Goal: Task Accomplishment & Management: Manage account settings

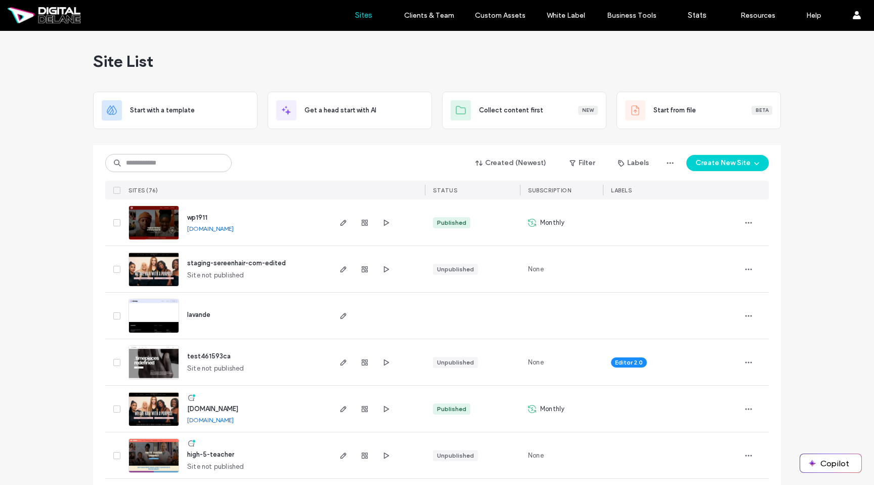
click at [166, 226] on img at bounding box center [154, 240] width 50 height 69
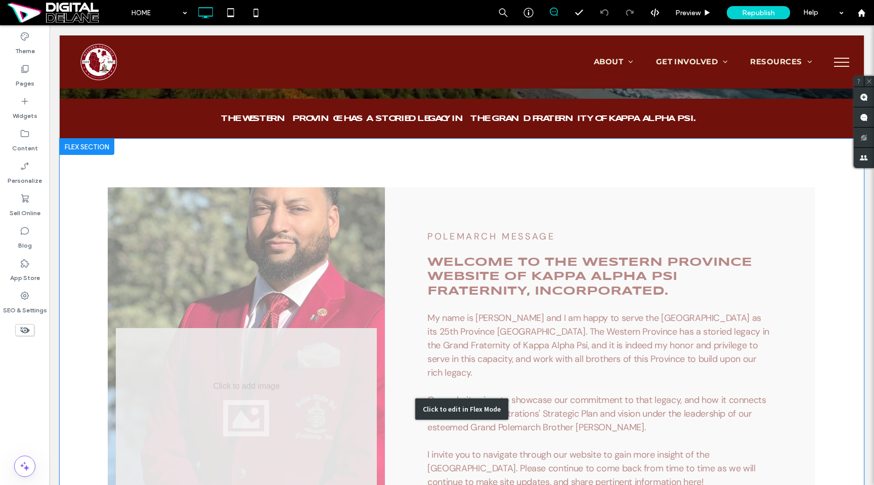
scroll to position [341, 0]
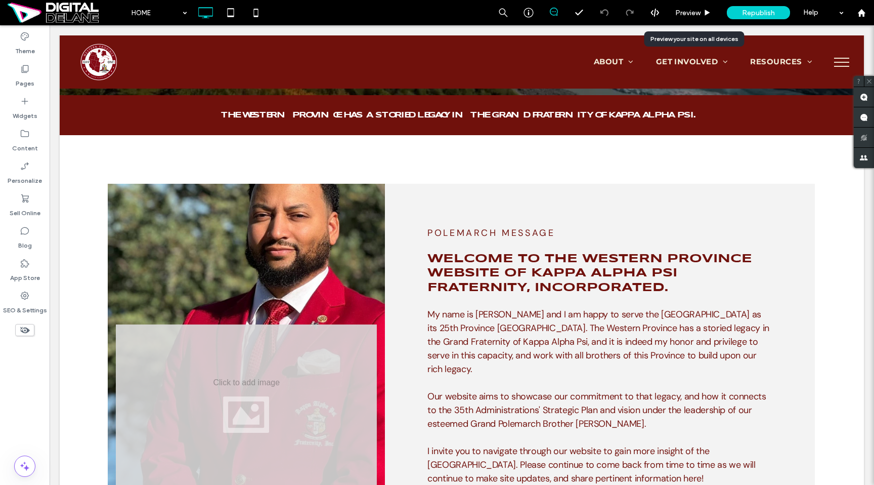
drag, startPoint x: 700, startPoint y: 12, endPoint x: 693, endPoint y: 39, distance: 28.8
click at [700, 12] on span "Preview" at bounding box center [687, 13] width 25 height 9
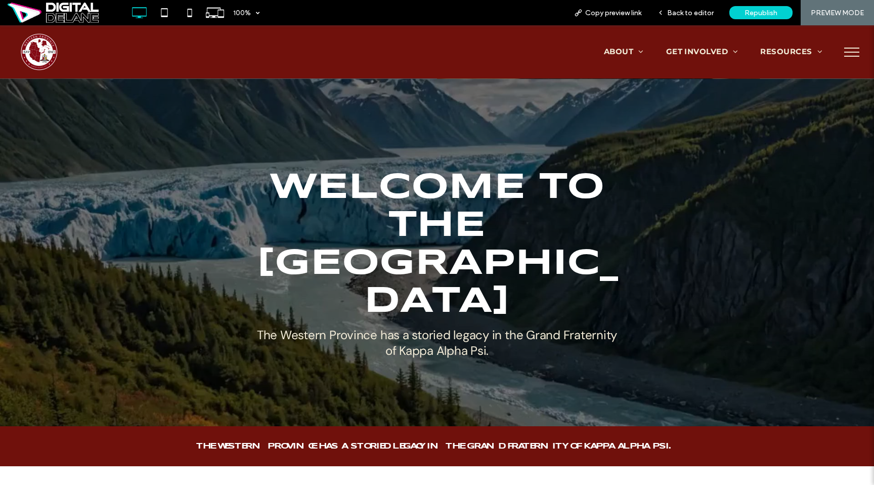
click at [658, 226] on div at bounding box center [437, 252] width 874 height 348
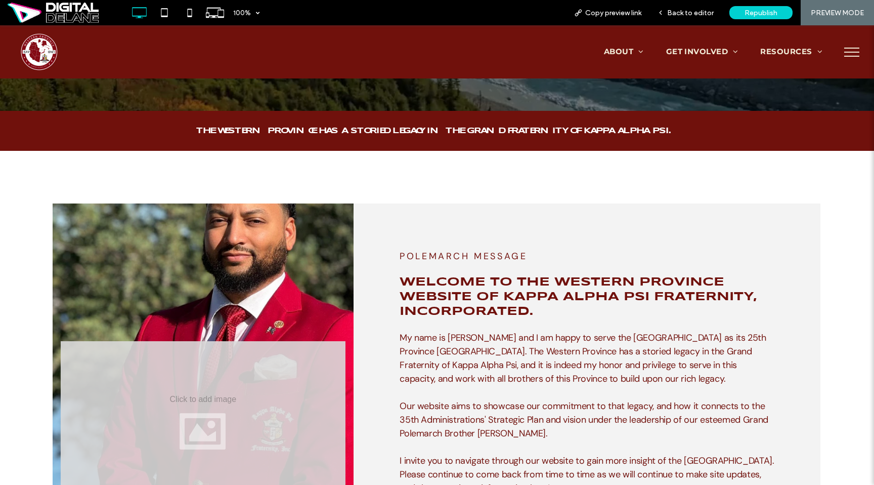
scroll to position [278, 0]
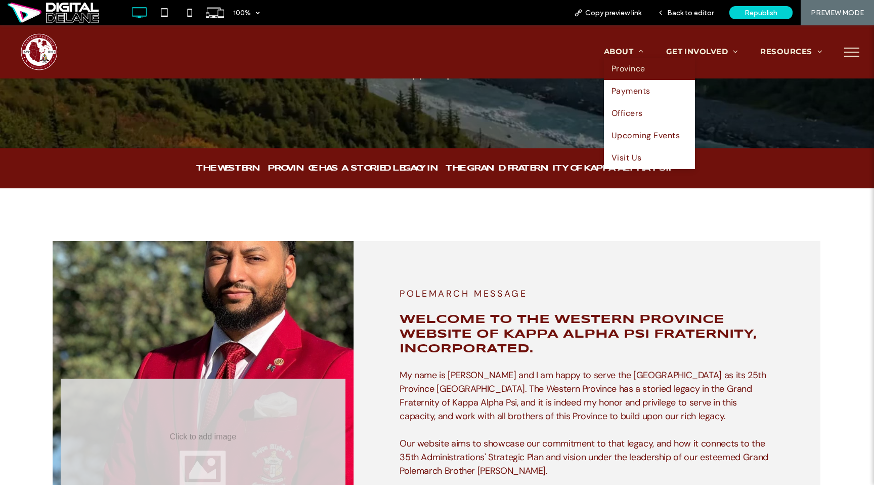
click at [624, 72] on span "Province" at bounding box center [629, 69] width 34 height 12
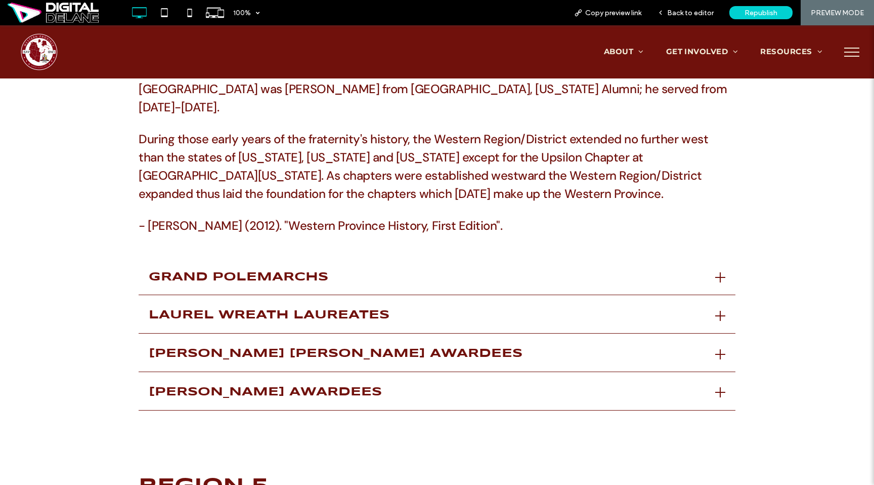
scroll to position [972, 0]
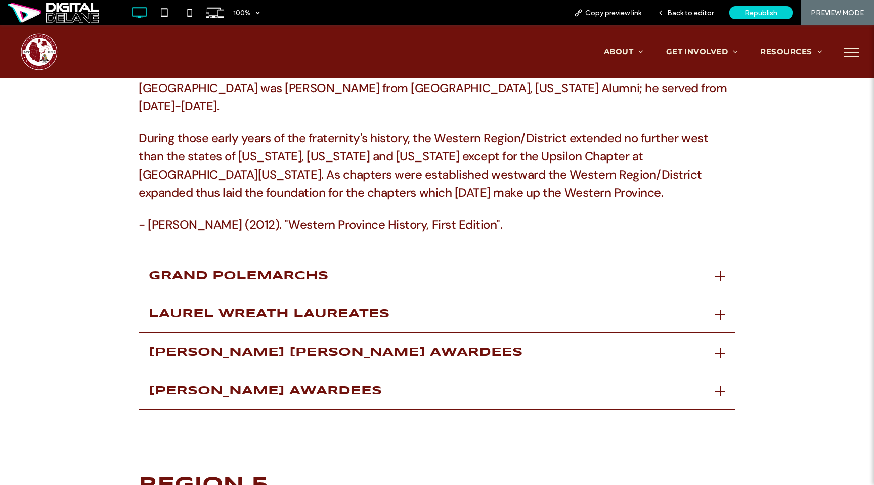
click at [501, 269] on div "Grand Polemarchs" at bounding box center [428, 276] width 559 height 15
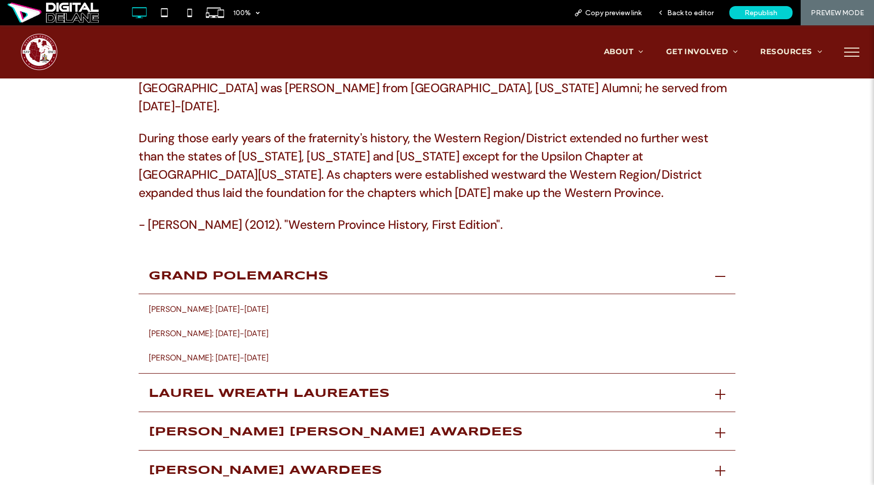
click at [431, 386] on div "Laurel Wreath Laureates" at bounding box center [428, 393] width 559 height 15
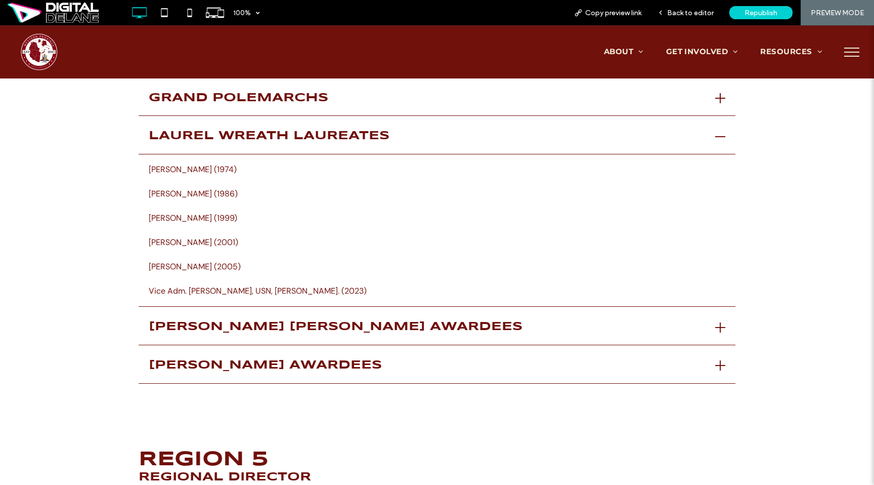
scroll to position [1145, 0]
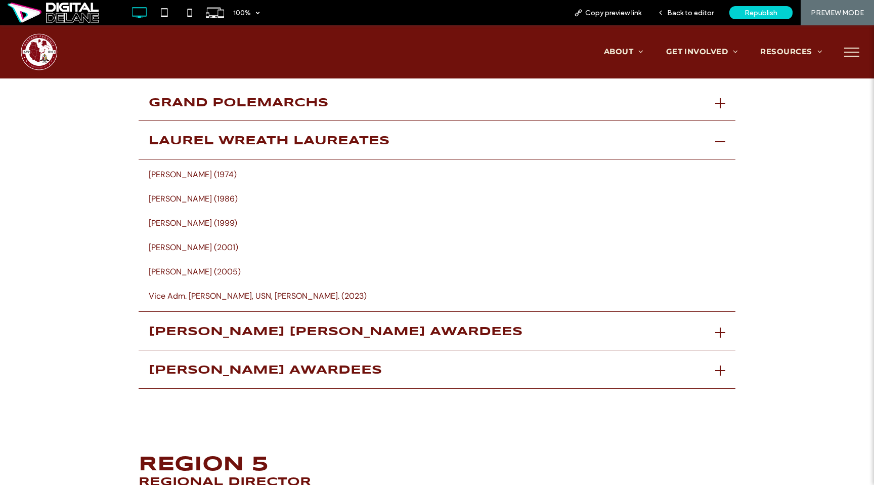
click at [470, 325] on div "Elder Watson Diggs Awardees" at bounding box center [428, 332] width 559 height 15
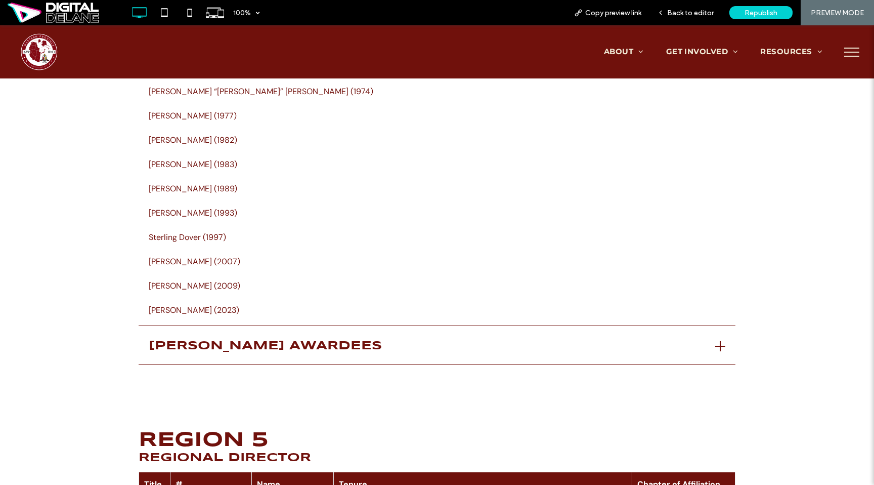
click at [466, 334] on div "Guy L. Grant Awardees" at bounding box center [437, 349] width 597 height 30
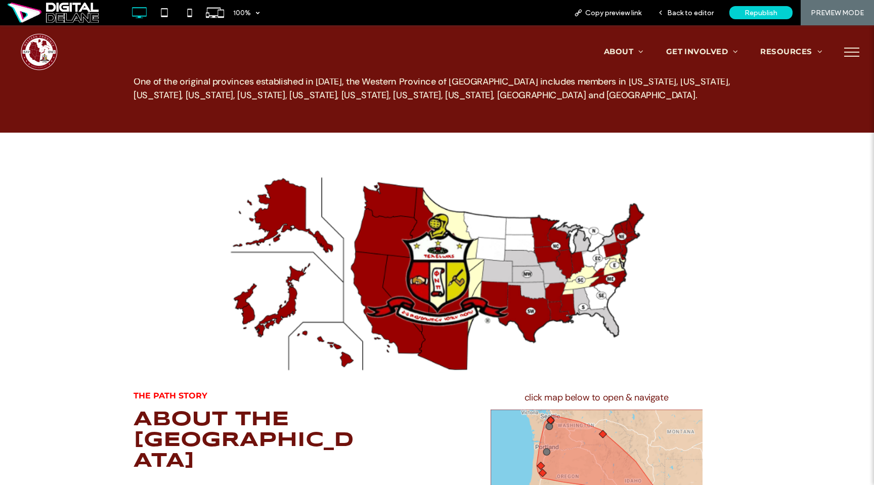
scroll to position [0, 0]
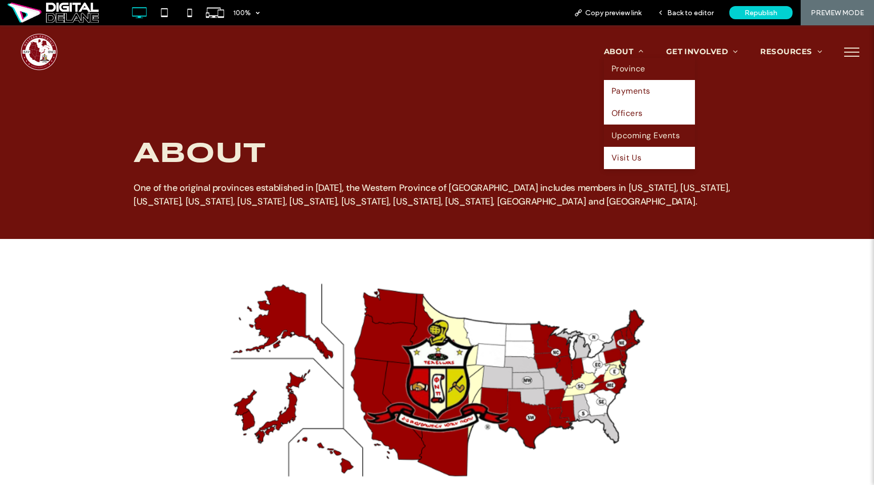
click at [623, 128] on link "Upcoming Events" at bounding box center [649, 135] width 91 height 22
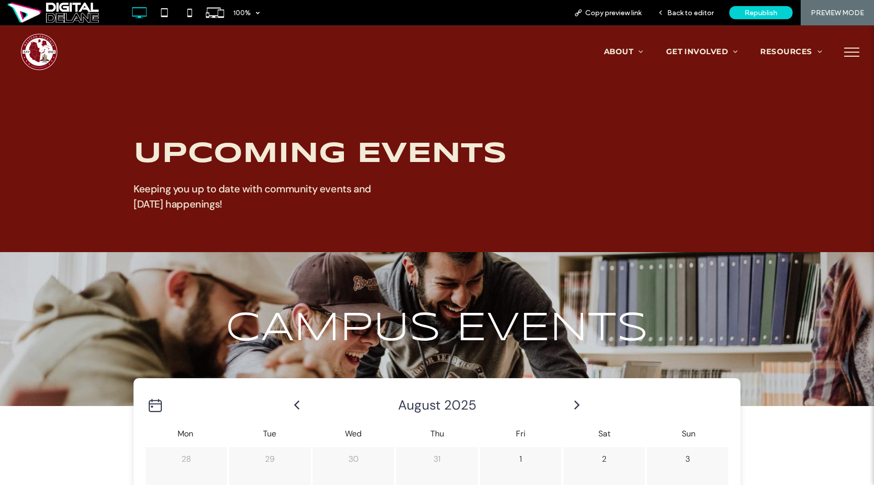
click at [841, 57] on button "menu" at bounding box center [852, 52] width 26 height 26
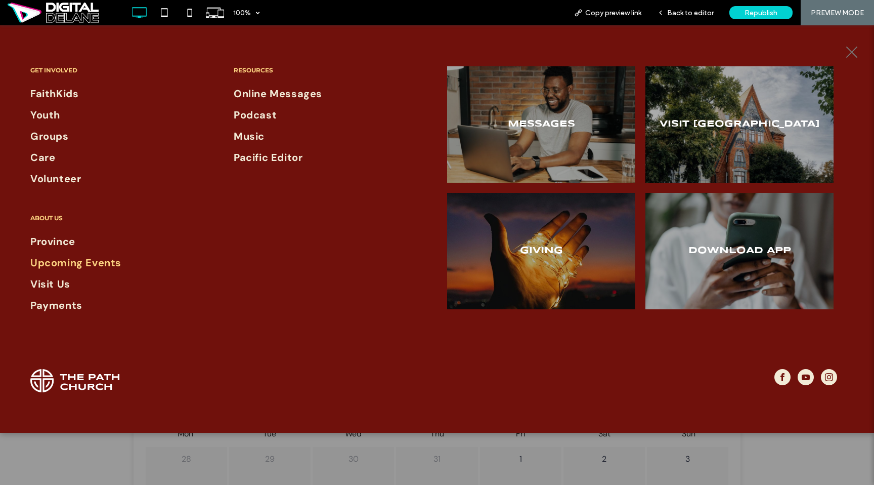
click at [844, 56] on button "menu" at bounding box center [852, 52] width 26 height 26
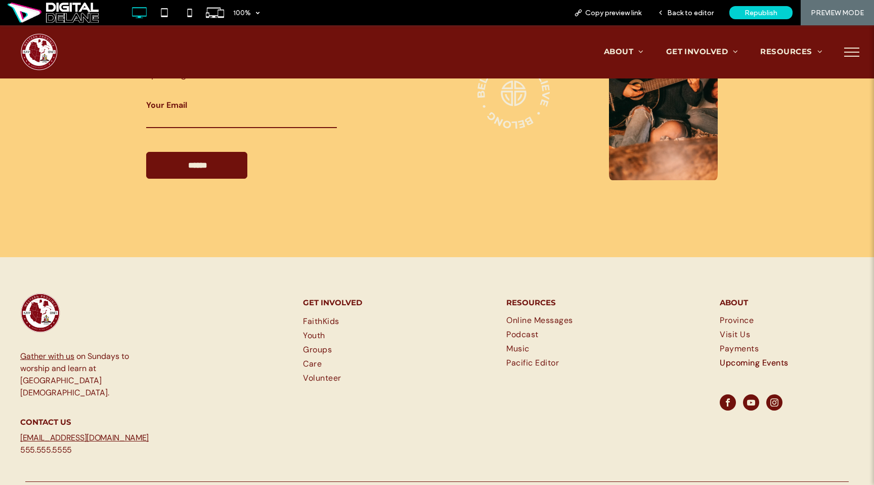
scroll to position [1188, 0]
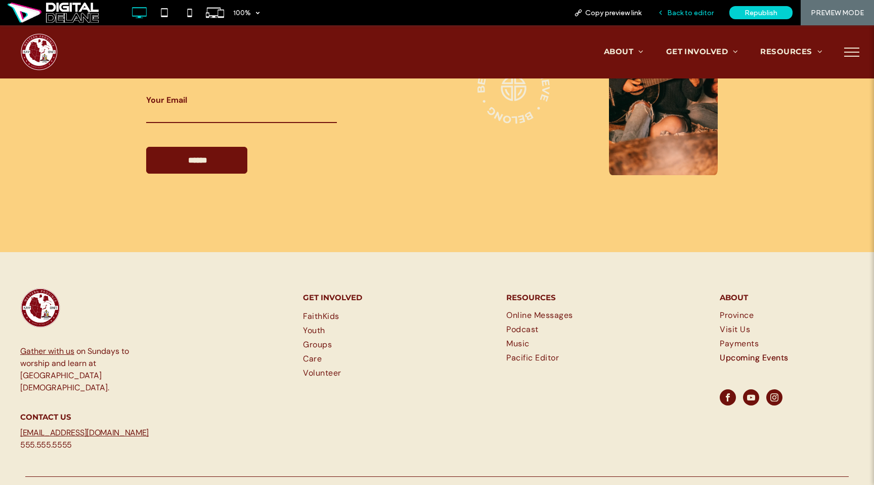
click at [702, 9] on span "Back to editor" at bounding box center [690, 13] width 47 height 9
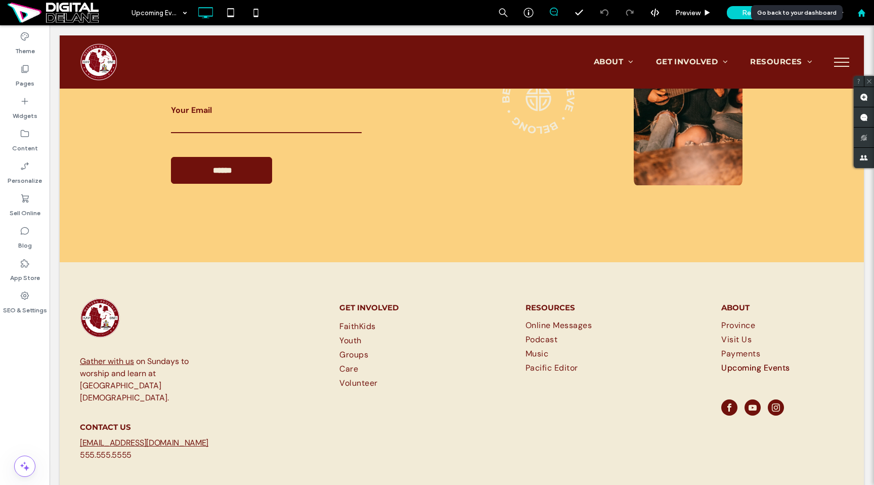
click at [860, 18] on div at bounding box center [861, 12] width 25 height 25
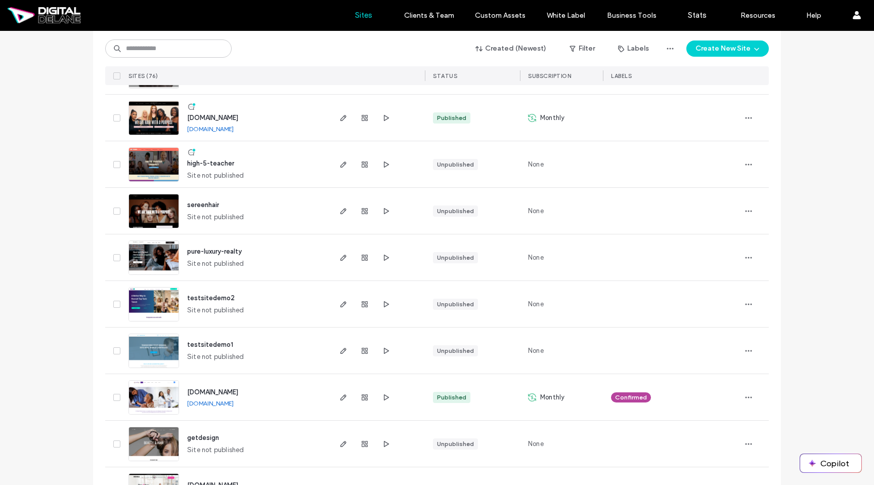
scroll to position [82, 0]
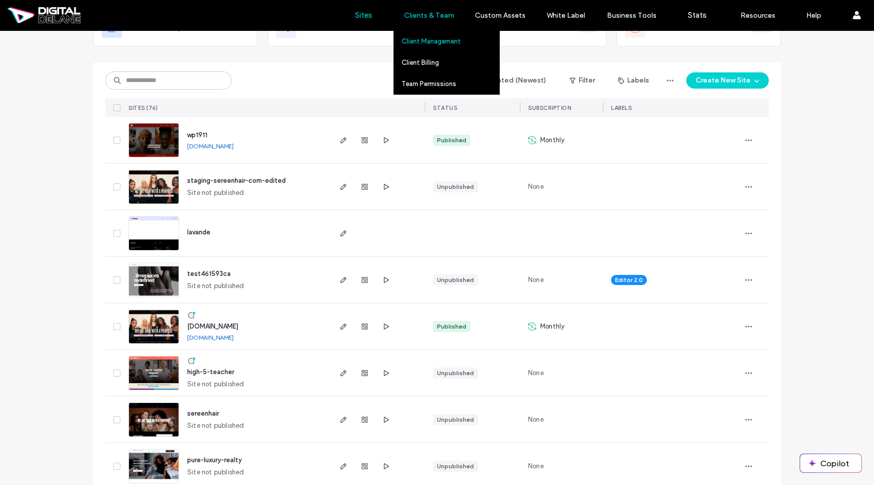
click at [433, 41] on label "Client Management" at bounding box center [431, 41] width 59 height 8
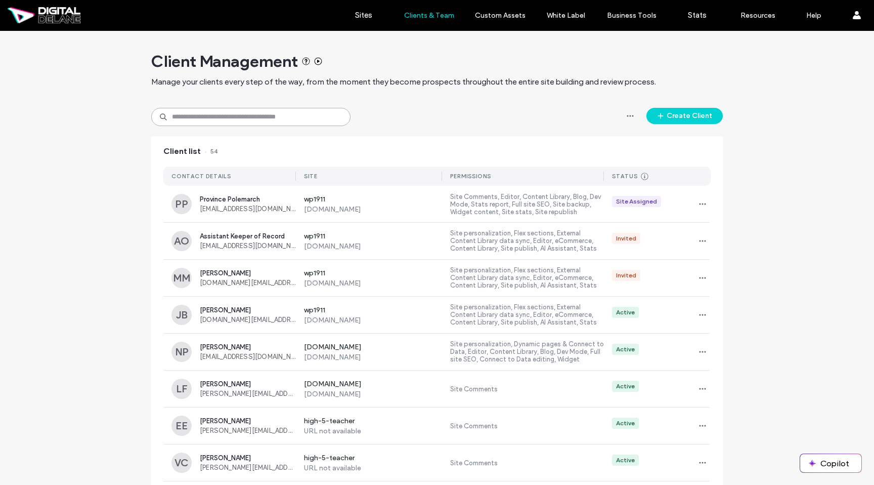
click at [299, 122] on input at bounding box center [250, 117] width 199 height 18
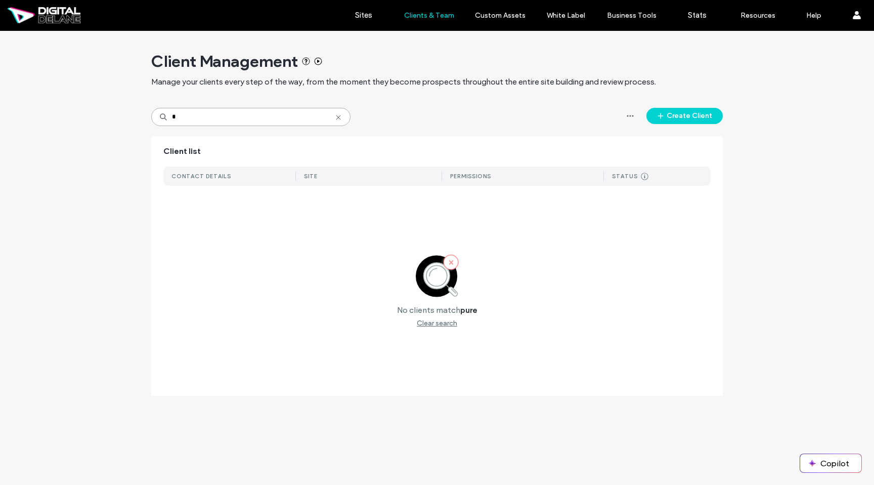
type input "*"
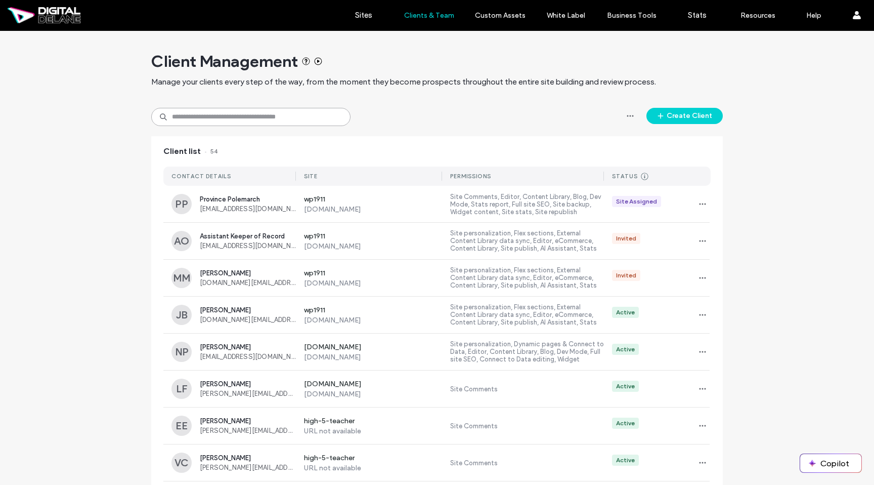
click at [327, 120] on input at bounding box center [250, 117] width 199 height 18
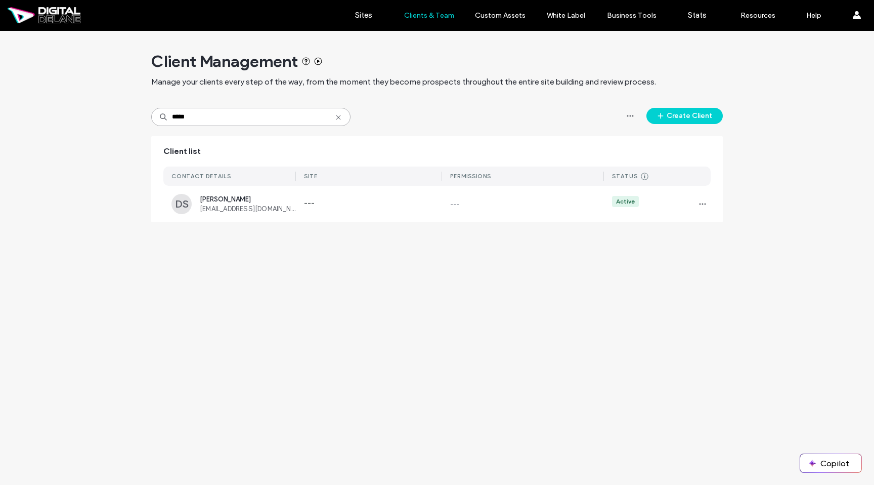
click at [345, 114] on input "*****" at bounding box center [250, 117] width 199 height 18
type input "*****"
click at [339, 116] on use at bounding box center [338, 117] width 5 height 5
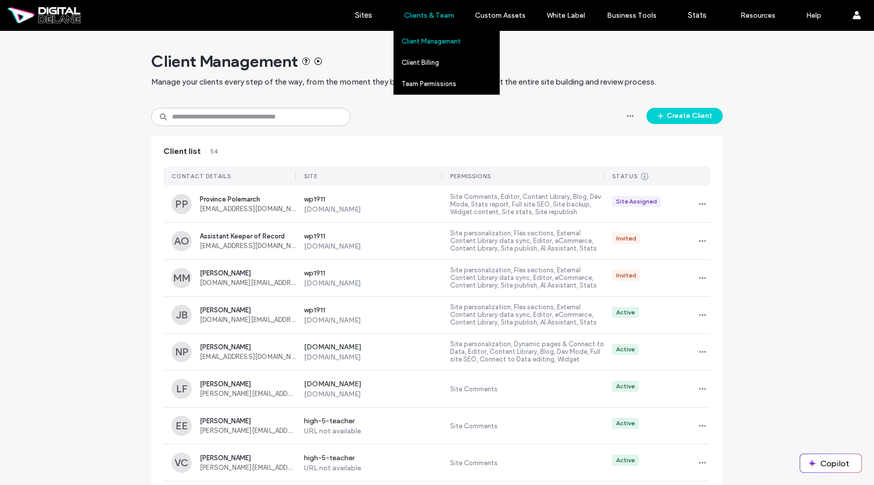
click at [427, 45] on label "Client Management" at bounding box center [431, 41] width 59 height 8
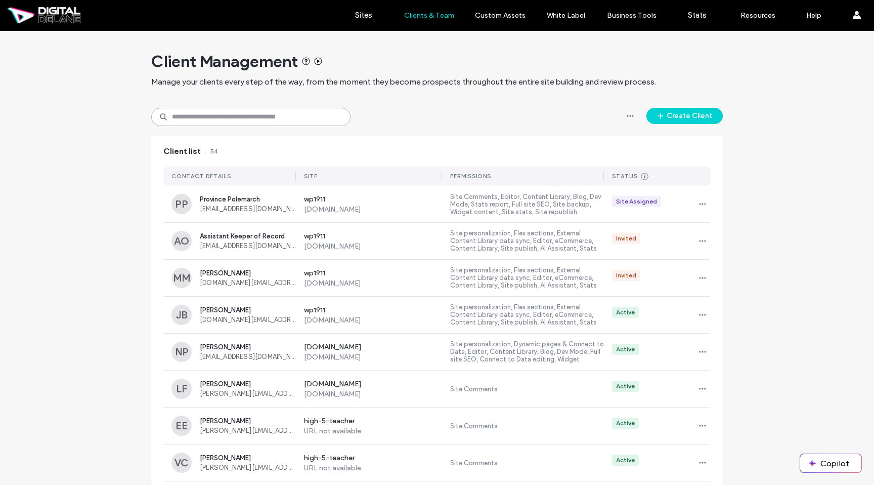
click at [288, 115] on input at bounding box center [250, 117] width 199 height 18
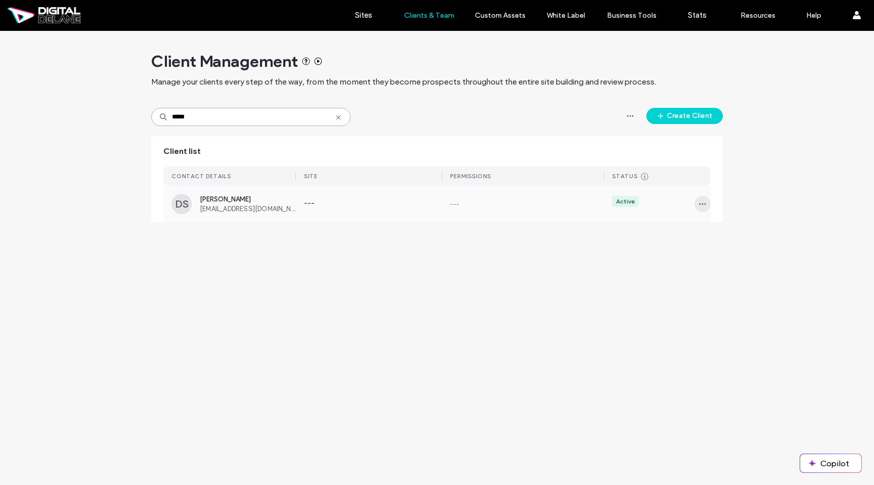
type input "*****"
click at [698, 204] on span "button" at bounding box center [703, 204] width 16 height 16
drag, startPoint x: 737, startPoint y: 231, endPoint x: 719, endPoint y: 230, distance: 18.2
click at [737, 230] on span "Sites & Permissions" at bounding box center [744, 230] width 59 height 10
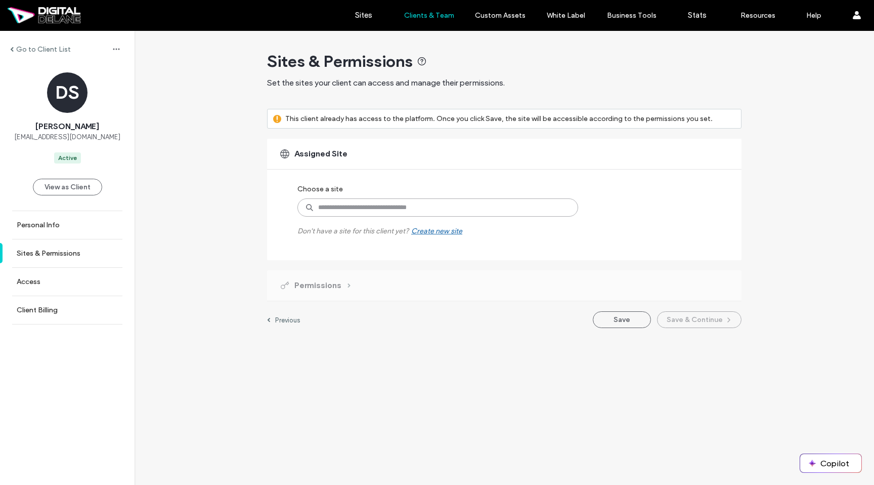
click at [423, 207] on input at bounding box center [437, 207] width 281 height 18
type input "***"
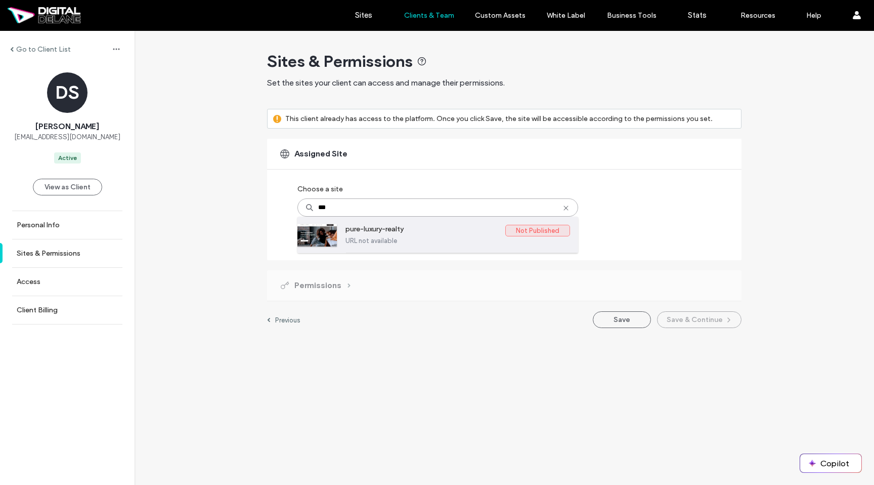
click at [416, 223] on div "pure-luxury-realty Not Published URL not available" at bounding box center [458, 235] width 225 height 36
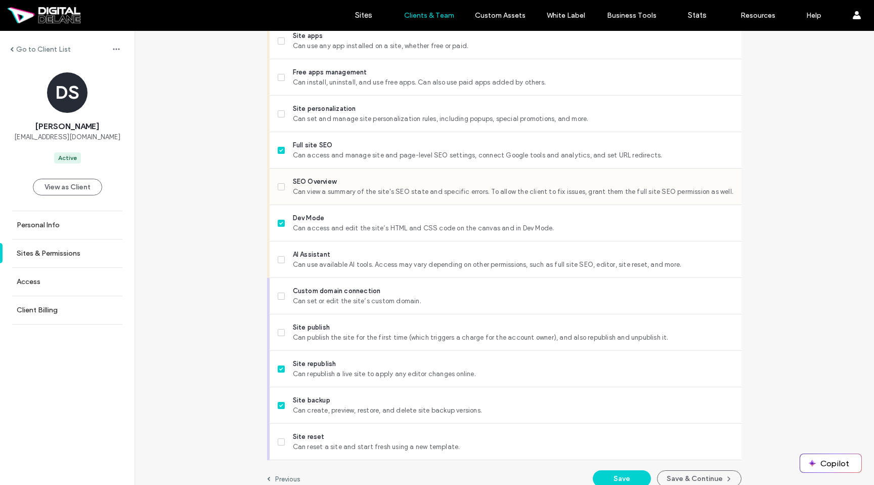
scroll to position [797, 0]
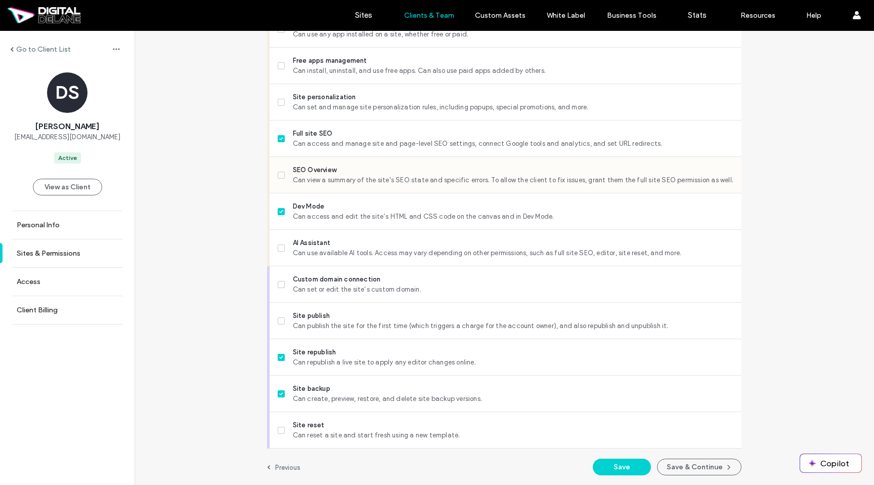
click at [406, 184] on span "Can view a summary of the site's SEO state and specific errors. To allow the cl…" at bounding box center [513, 180] width 441 height 10
click at [501, 249] on span "Can use available AI tools. Access may vary depending on other permissions, suc…" at bounding box center [513, 253] width 441 height 10
click at [692, 462] on button "Save & Continue" at bounding box center [699, 466] width 84 height 17
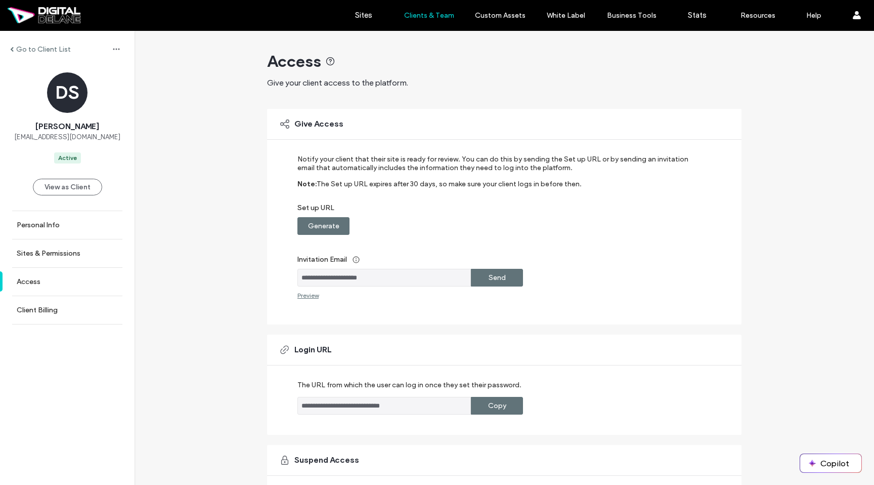
drag, startPoint x: 502, startPoint y: 409, endPoint x: 521, endPoint y: 346, distance: 66.6
click at [521, 346] on div "**********" at bounding box center [504, 384] width 474 height 100
click at [324, 218] on label "Generate" at bounding box center [323, 226] width 31 height 19
click at [500, 230] on label "Copy" at bounding box center [497, 226] width 18 height 19
click at [57, 255] on label "Sites & Permissions" at bounding box center [49, 253] width 64 height 9
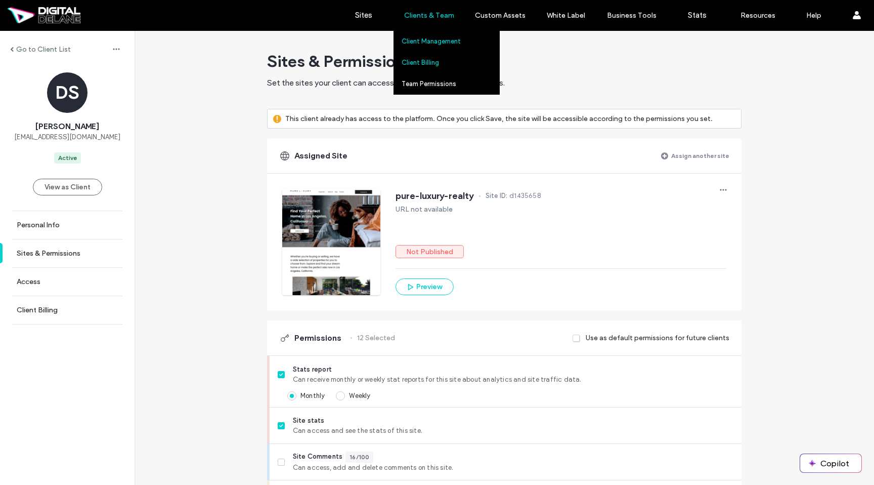
click at [446, 64] on link "Client Billing" at bounding box center [451, 62] width 98 height 21
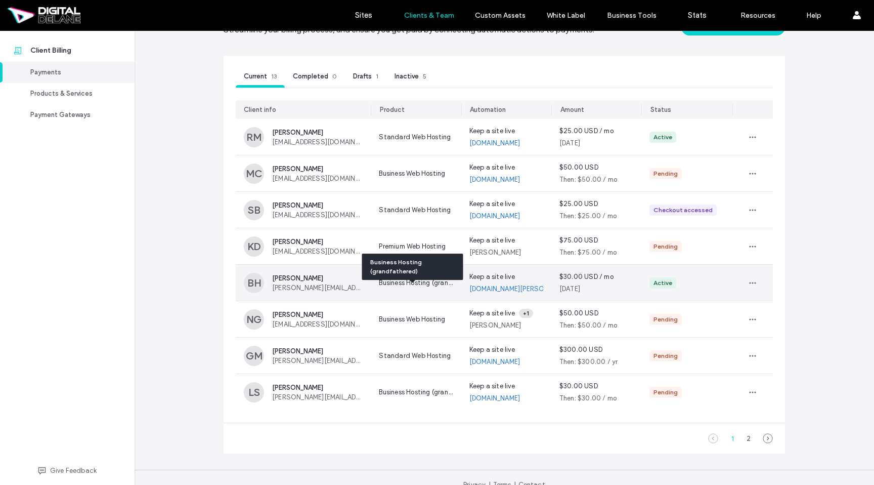
scroll to position [55, 0]
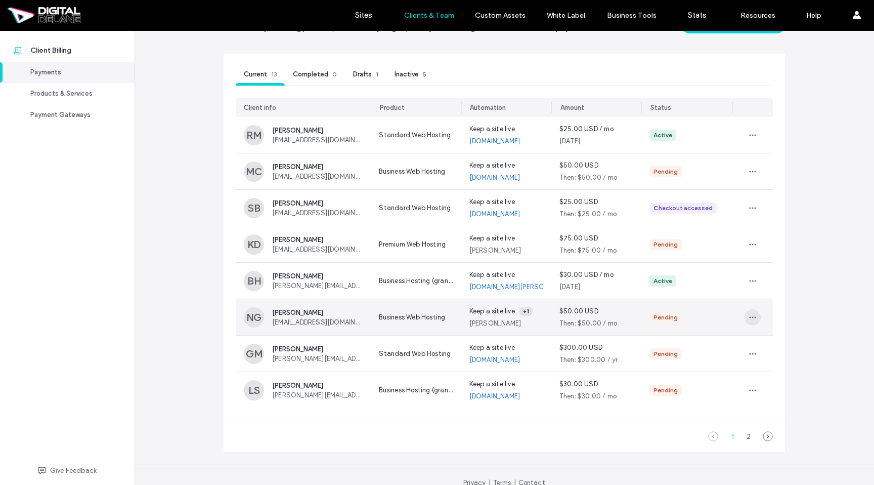
click at [749, 315] on icon "button" at bounding box center [753, 317] width 8 height 8
click at [769, 356] on span "Delete payment request" at bounding box center [799, 360] width 75 height 10
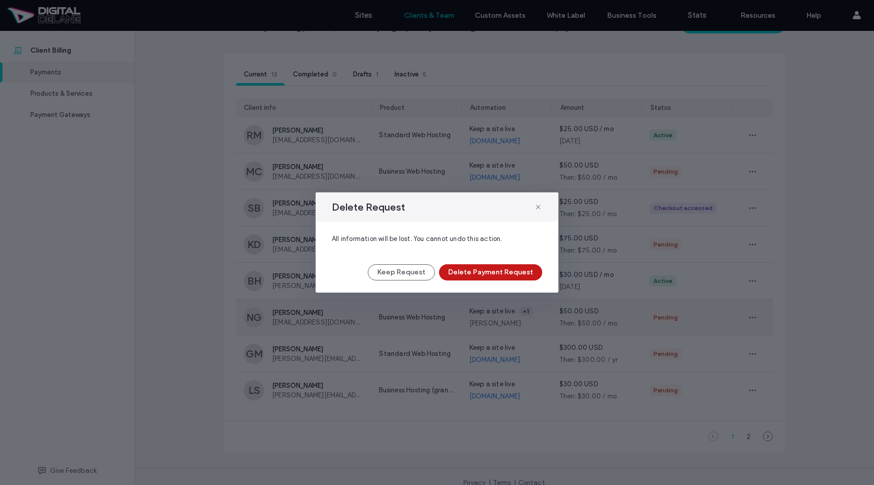
click at [526, 268] on button "Delete Payment Request" at bounding box center [490, 272] width 103 height 16
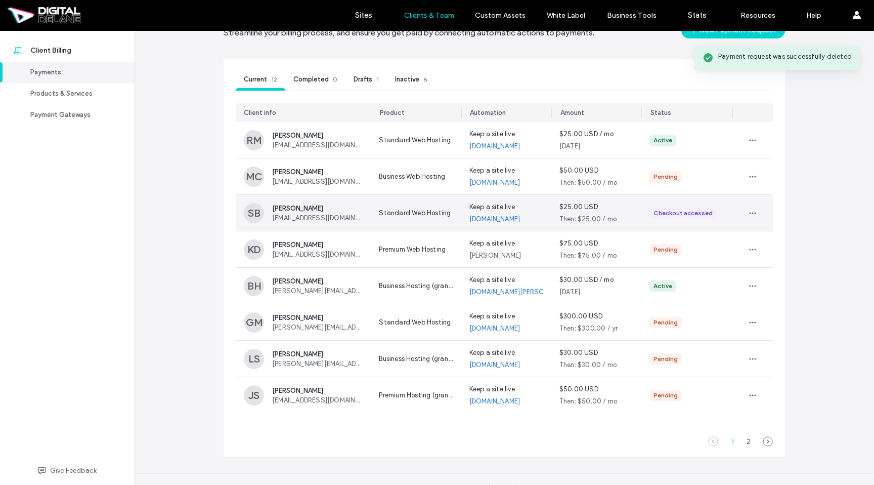
scroll to position [68, 0]
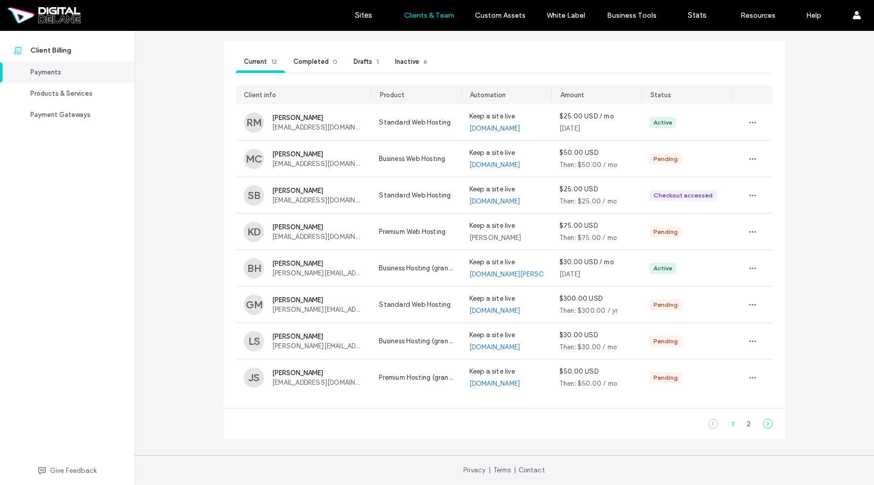
click at [766, 427] on use at bounding box center [767, 423] width 9 height 9
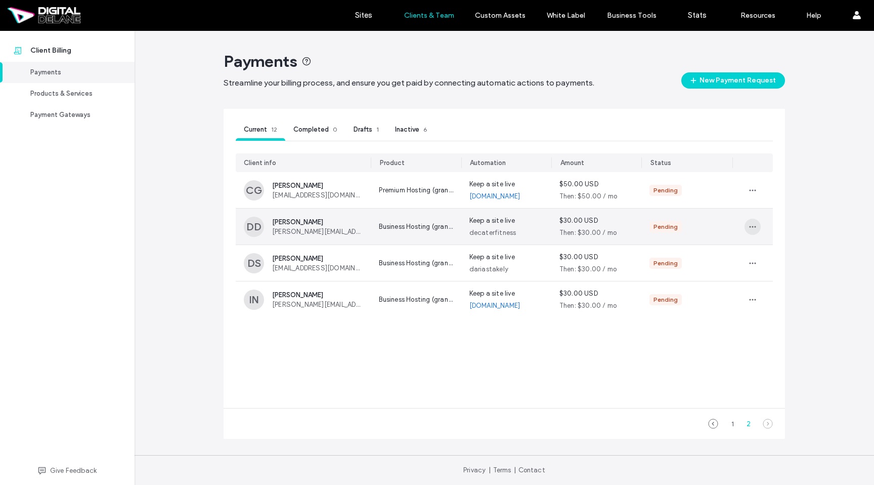
click at [757, 226] on span "button" at bounding box center [753, 227] width 16 height 16
click at [790, 266] on span "Delete payment request" at bounding box center [802, 270] width 75 height 10
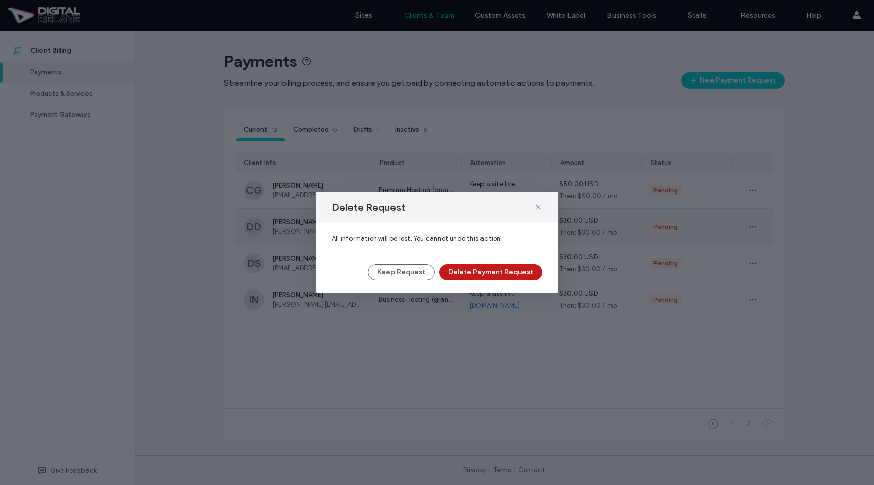
click at [516, 268] on button "Delete Payment Request" at bounding box center [490, 272] width 103 height 16
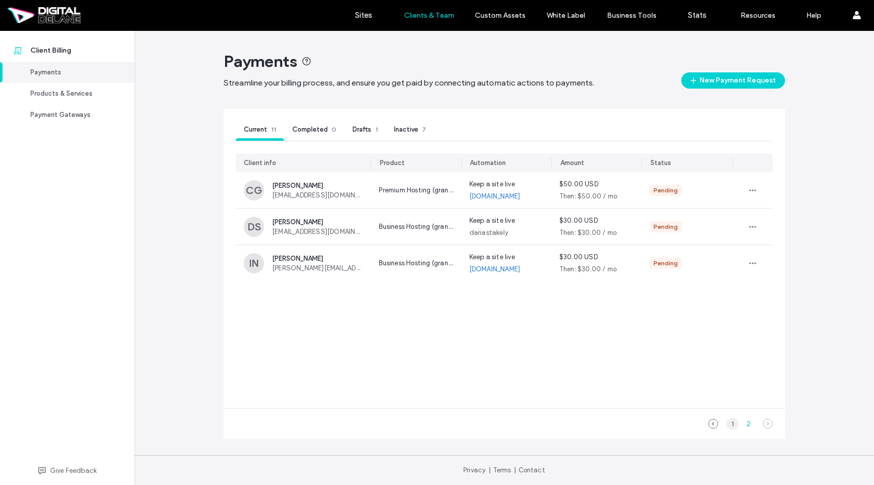
click at [735, 424] on div "1" at bounding box center [732, 423] width 12 height 12
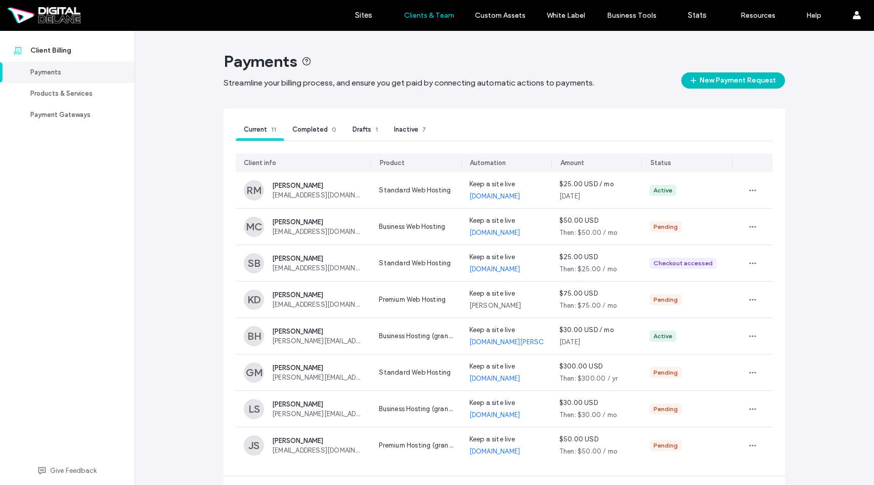
click at [737, 84] on button "New Payment Request" at bounding box center [733, 80] width 104 height 16
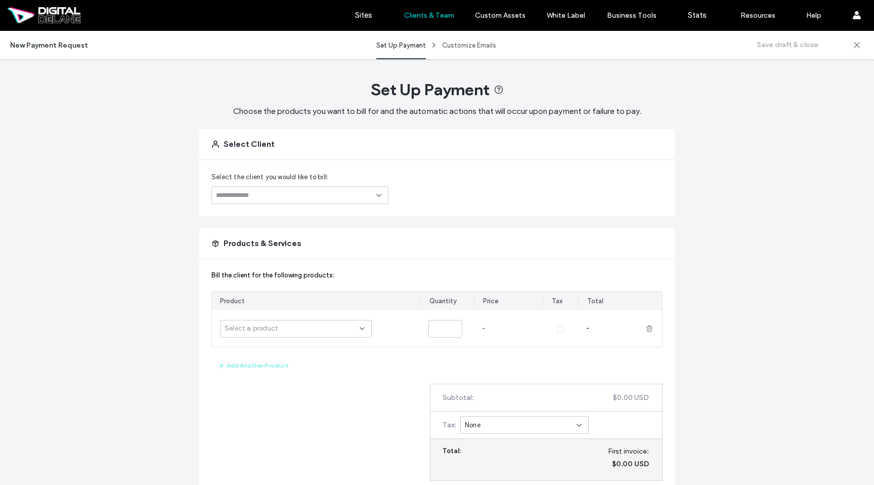
click at [366, 204] on div "Select the client you would like to bill:" at bounding box center [437, 188] width 476 height 56
click at [364, 196] on input at bounding box center [296, 195] width 160 height 8
type input "*"
type input "*****"
click at [344, 218] on span "[PERSON_NAME]" at bounding box center [308, 217] width 127 height 8
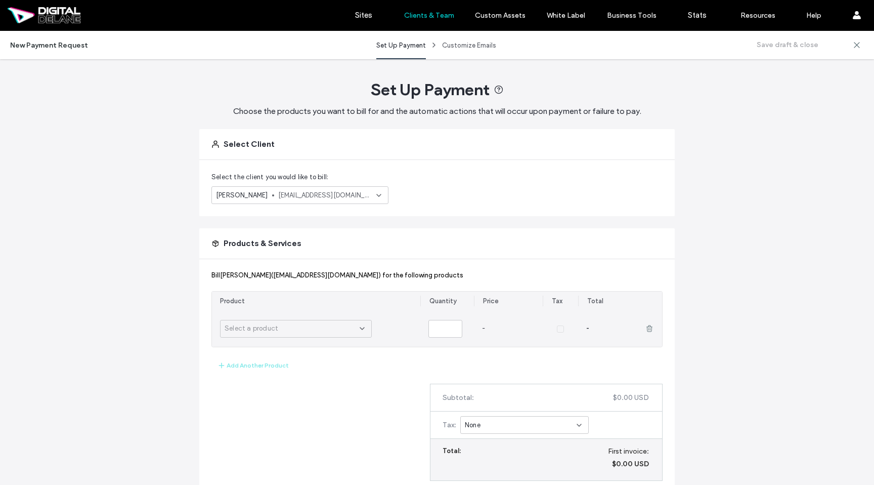
click at [337, 330] on div "Select a product" at bounding box center [292, 328] width 135 height 10
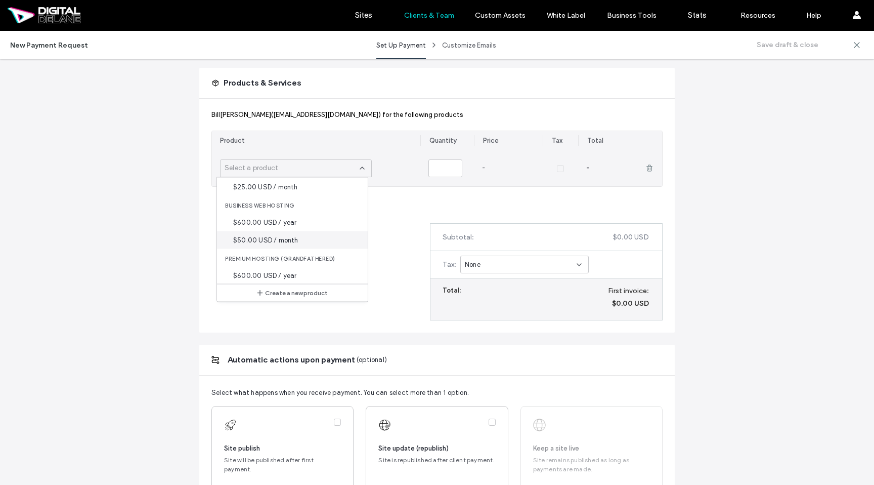
scroll to position [35, 0]
click at [311, 242] on div "$50.00 USD / month" at bounding box center [292, 240] width 151 height 18
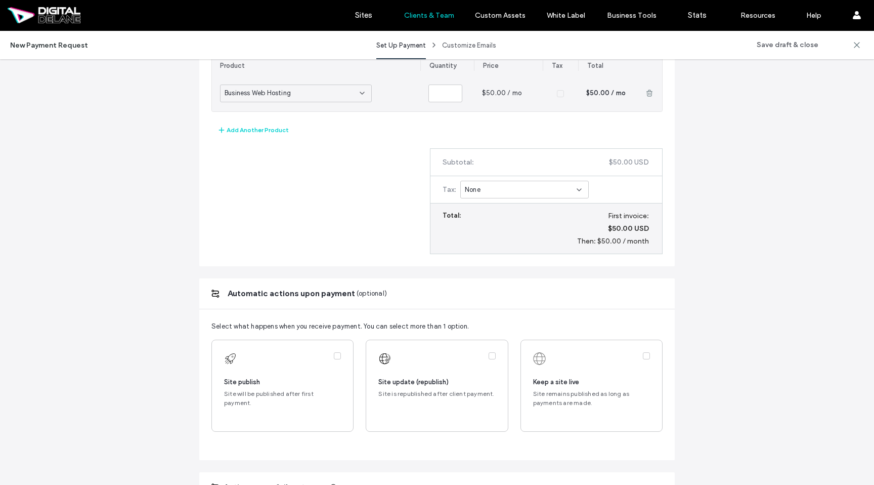
scroll to position [239, 0]
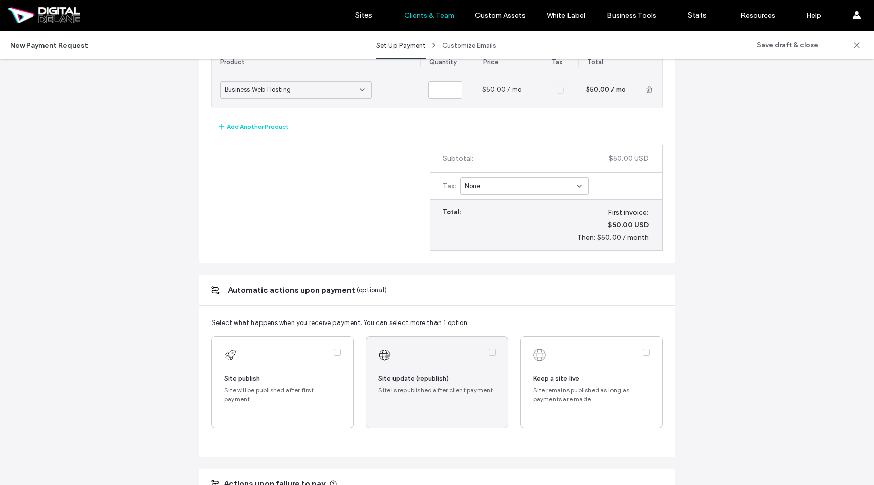
click at [455, 395] on label at bounding box center [436, 381] width 141 height 91
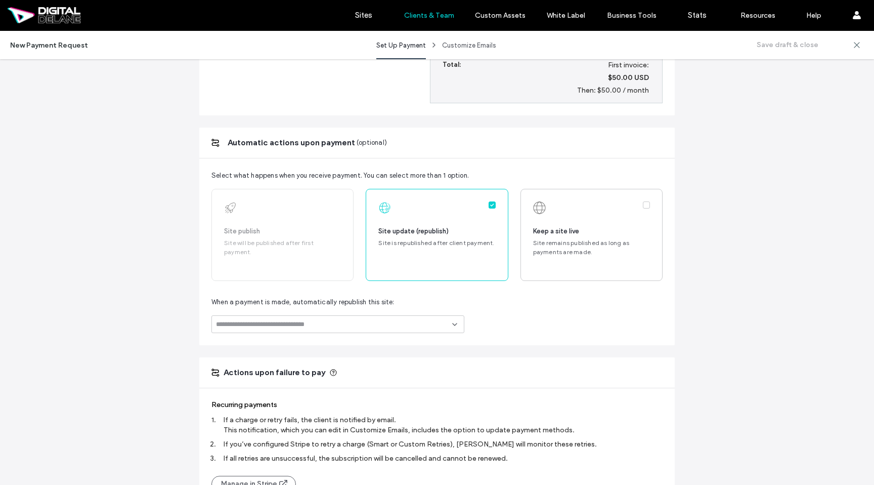
scroll to position [412, 0]
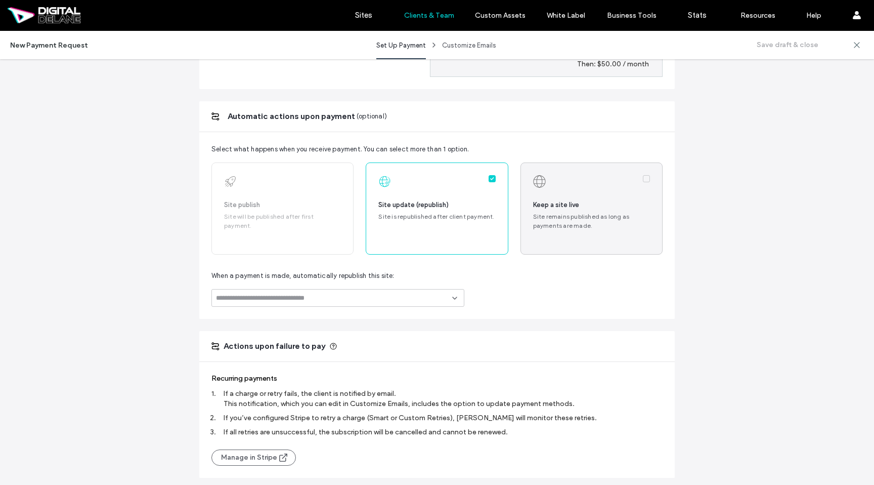
click at [641, 208] on label at bounding box center [591, 208] width 141 height 91
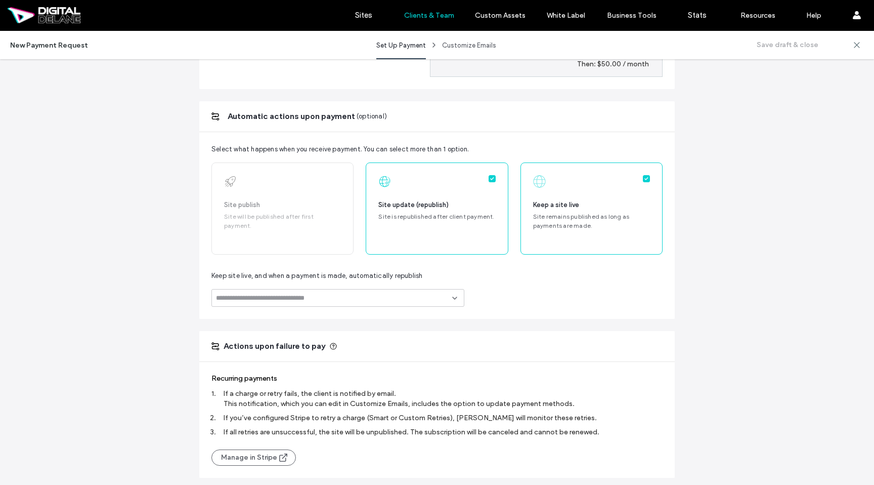
click at [384, 303] on div at bounding box center [337, 298] width 253 height 18
click at [374, 344] on div "pure-luxury-realty" at bounding box center [326, 342] width 152 height 23
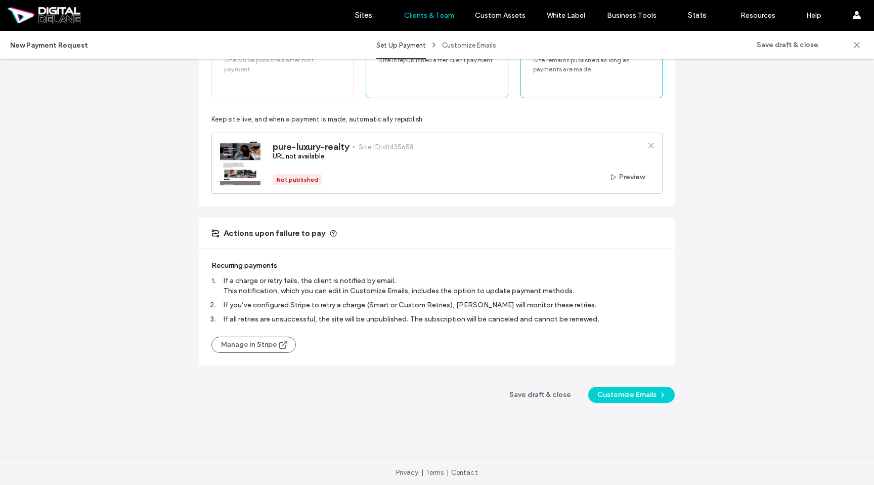
scroll to position [572, 0]
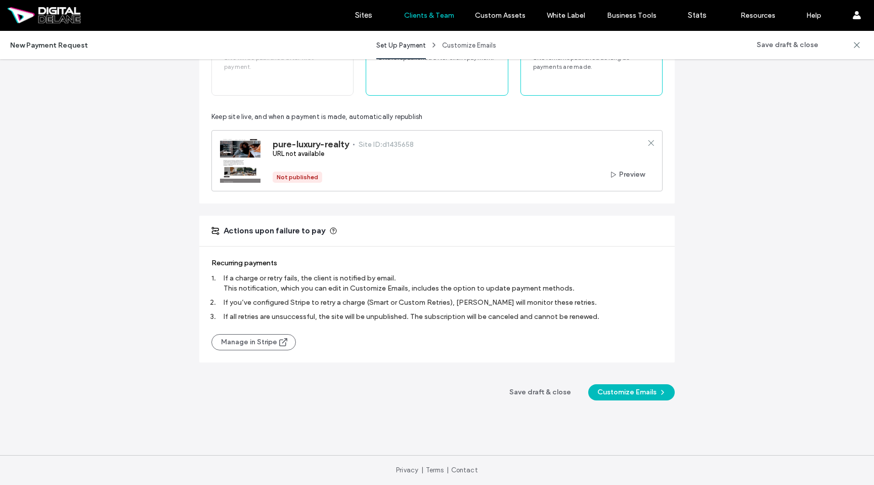
click at [634, 395] on button "Customize Emails" at bounding box center [631, 392] width 87 height 16
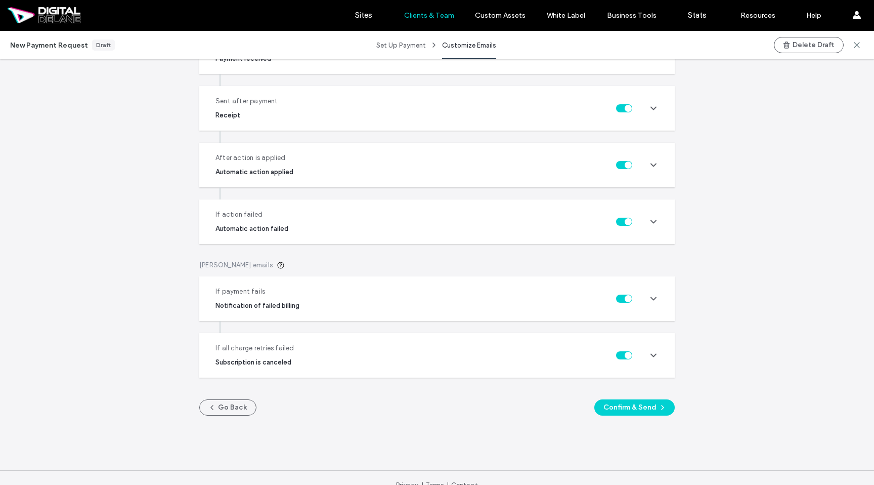
scroll to position [203, 0]
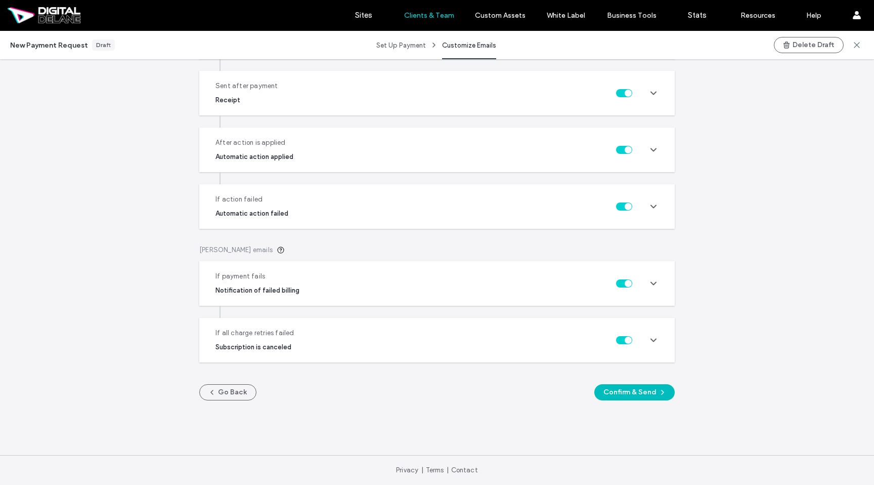
click at [642, 393] on button "Confirm & Send" at bounding box center [634, 392] width 80 height 16
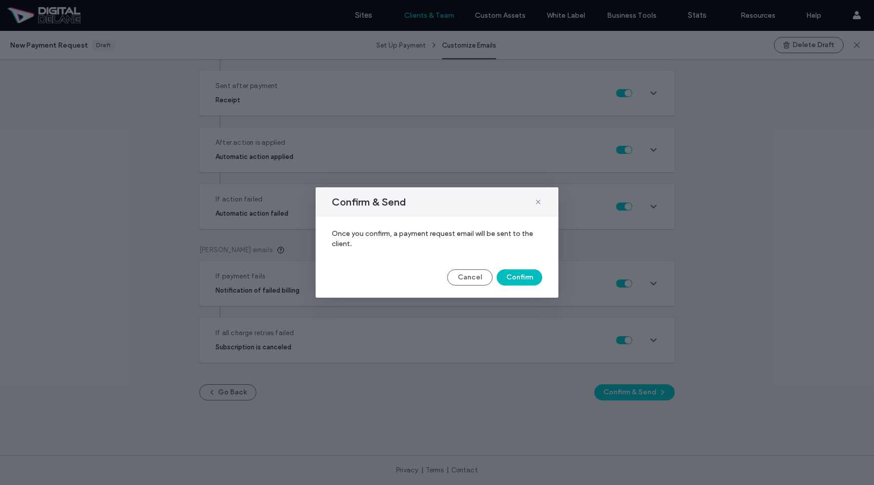
click at [530, 281] on button "Confirm" at bounding box center [520, 277] width 46 height 16
